Goal: Transaction & Acquisition: Purchase product/service

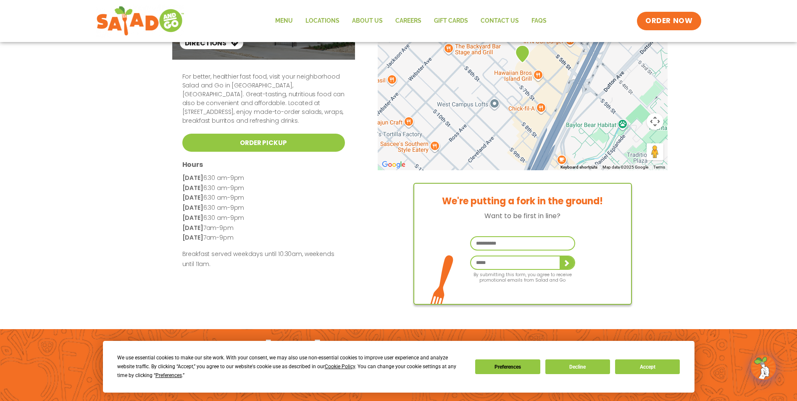
scroll to position [84, 0]
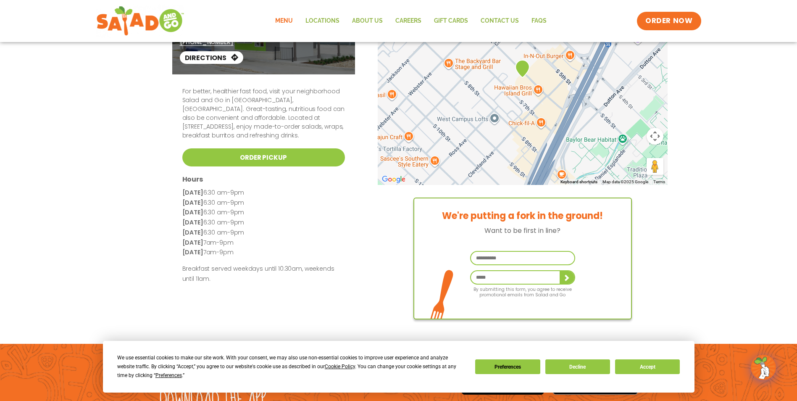
click at [286, 19] on link "Menu" at bounding box center [284, 20] width 30 height 19
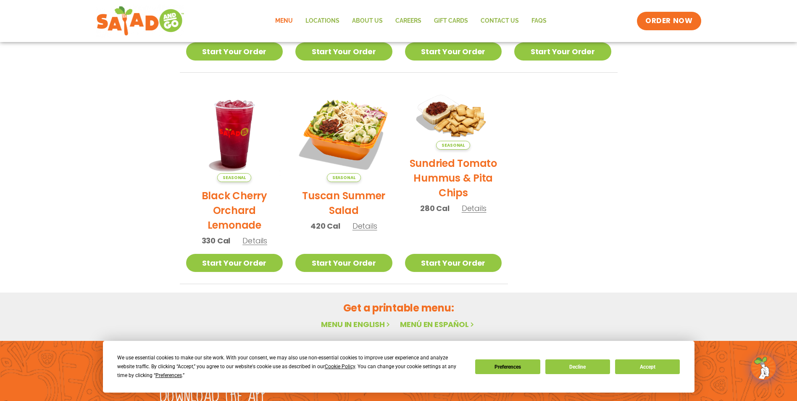
scroll to position [378, 0]
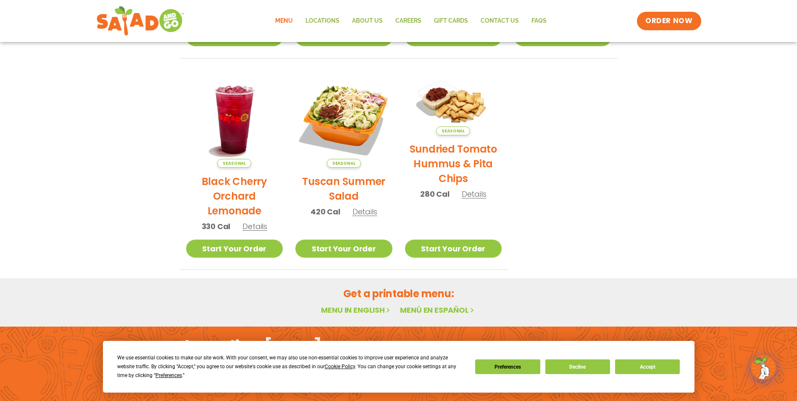
click at [355, 307] on link "Menu in English" at bounding box center [356, 309] width 71 height 10
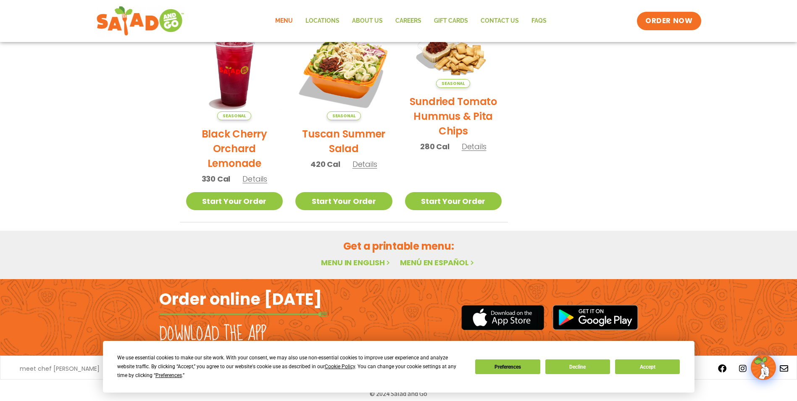
scroll to position [432, 0]
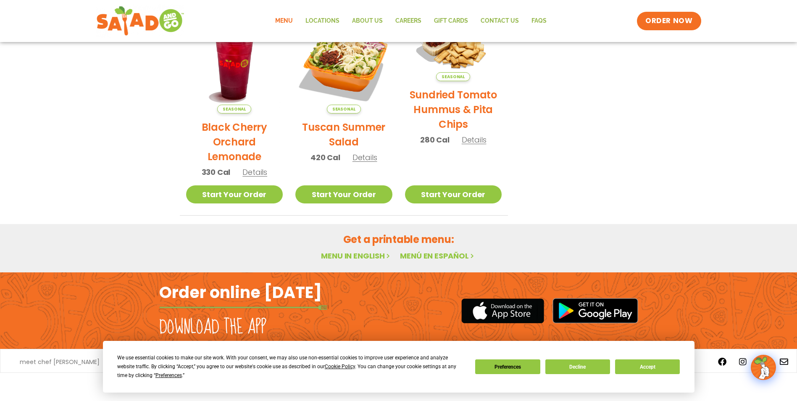
click at [363, 197] on link "Start Your Order" at bounding box center [343, 194] width 97 height 18
